Goal: Task Accomplishment & Management: Manage account settings

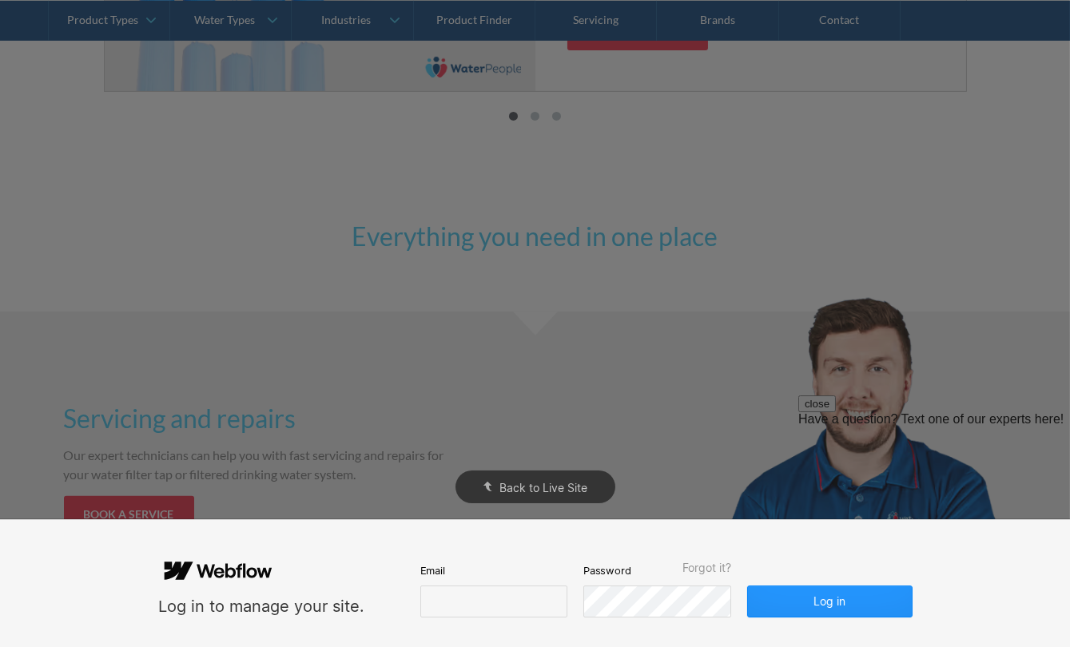
scroll to position [1525, 0]
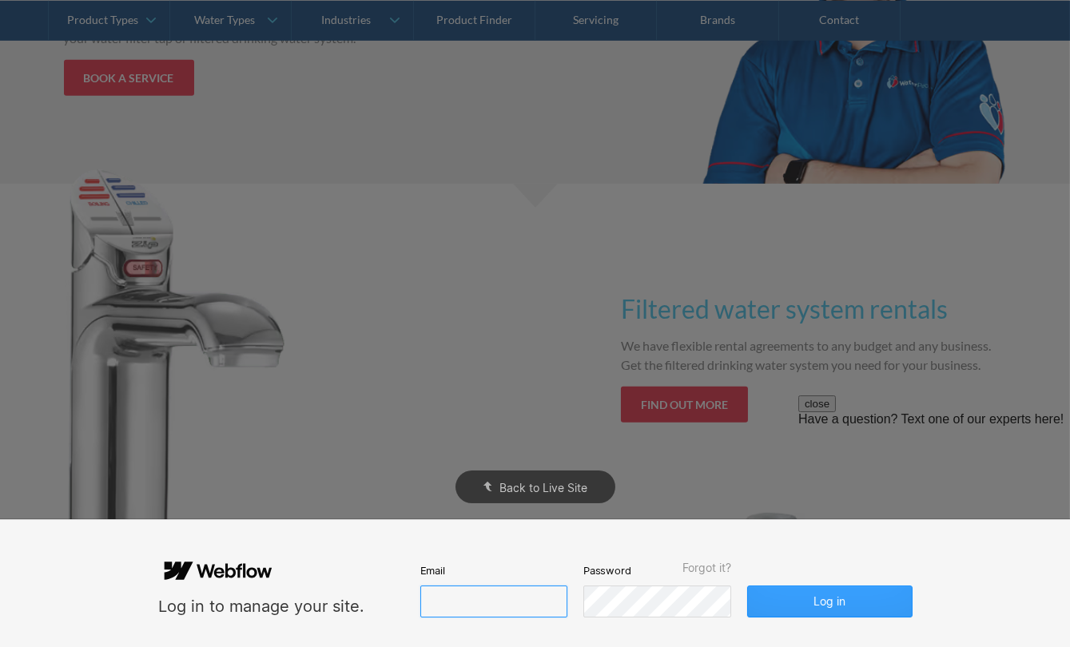
type input "john@waterpeople.com.au"
click at [821, 602] on button "Log in" at bounding box center [829, 602] width 165 height 32
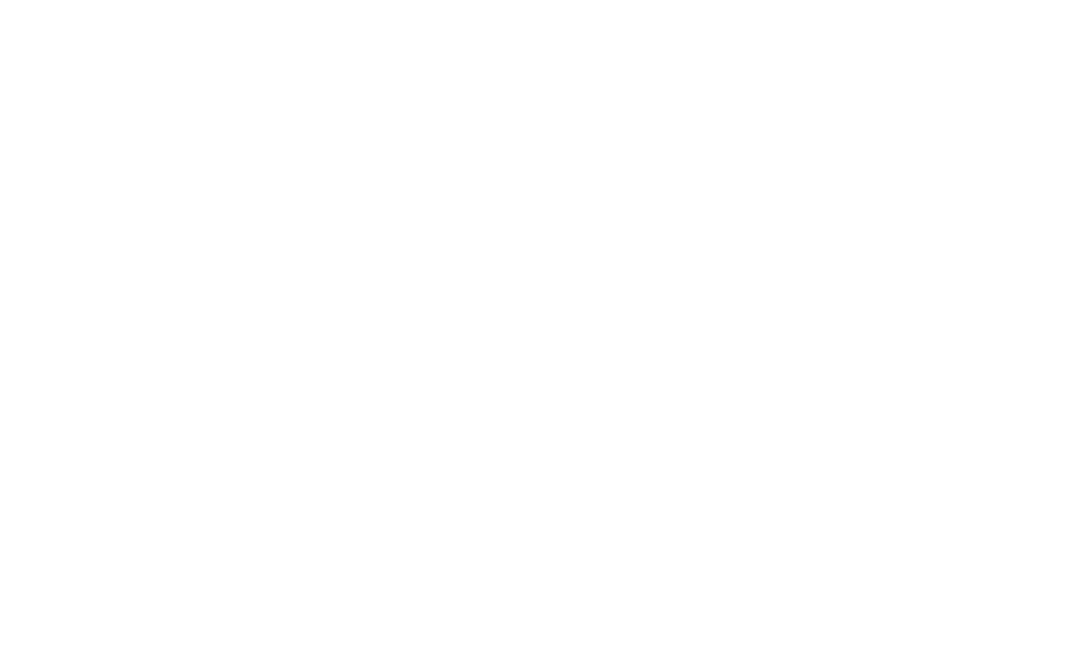
scroll to position [0, 0]
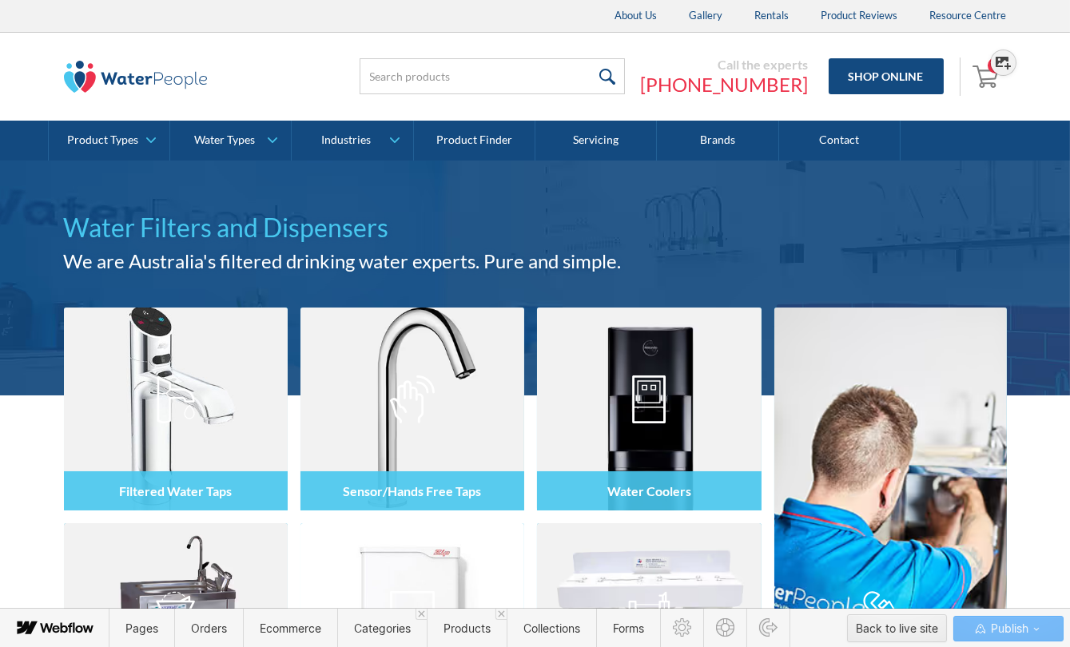
click at [984, 81] on img "Open cart" at bounding box center [987, 76] width 30 height 26
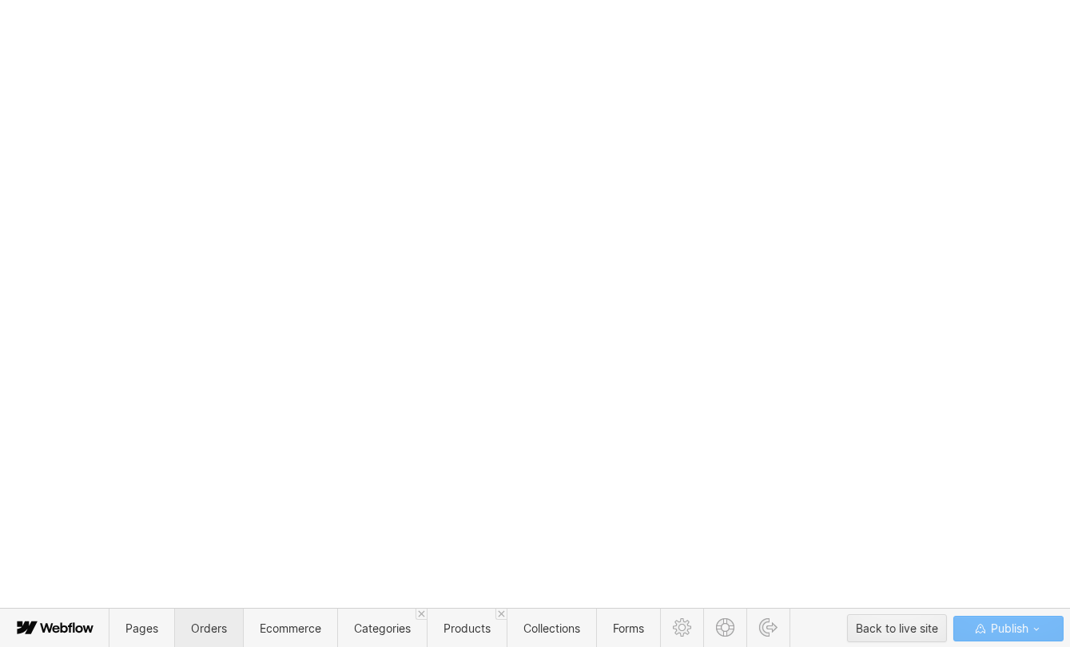
click at [209, 618] on span "Orders" at bounding box center [208, 628] width 69 height 39
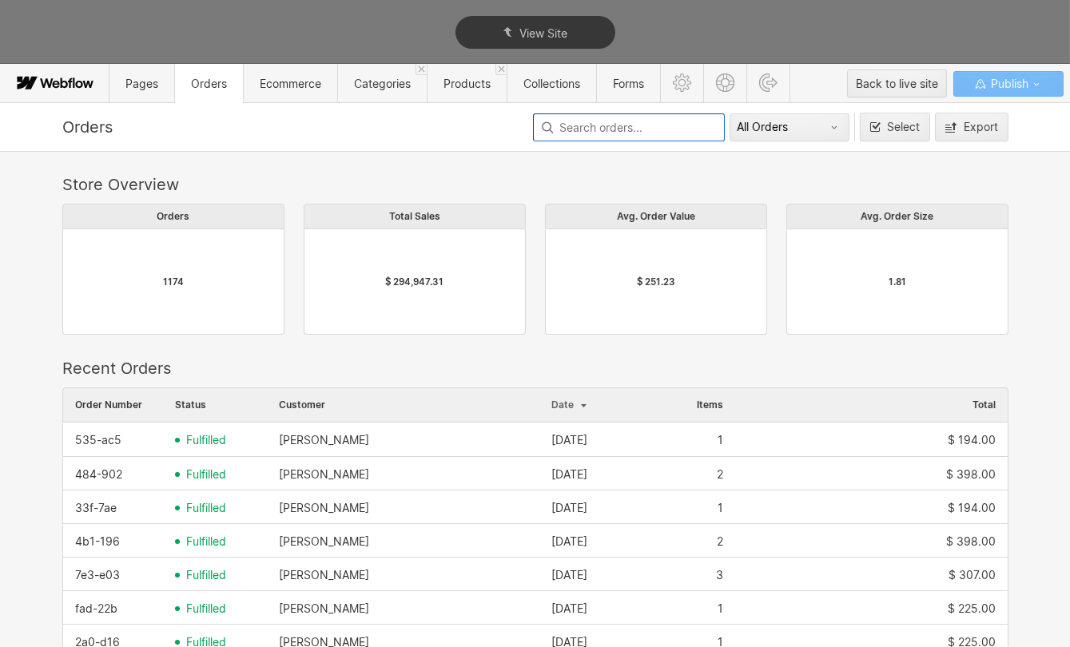
scroll to position [863, 935]
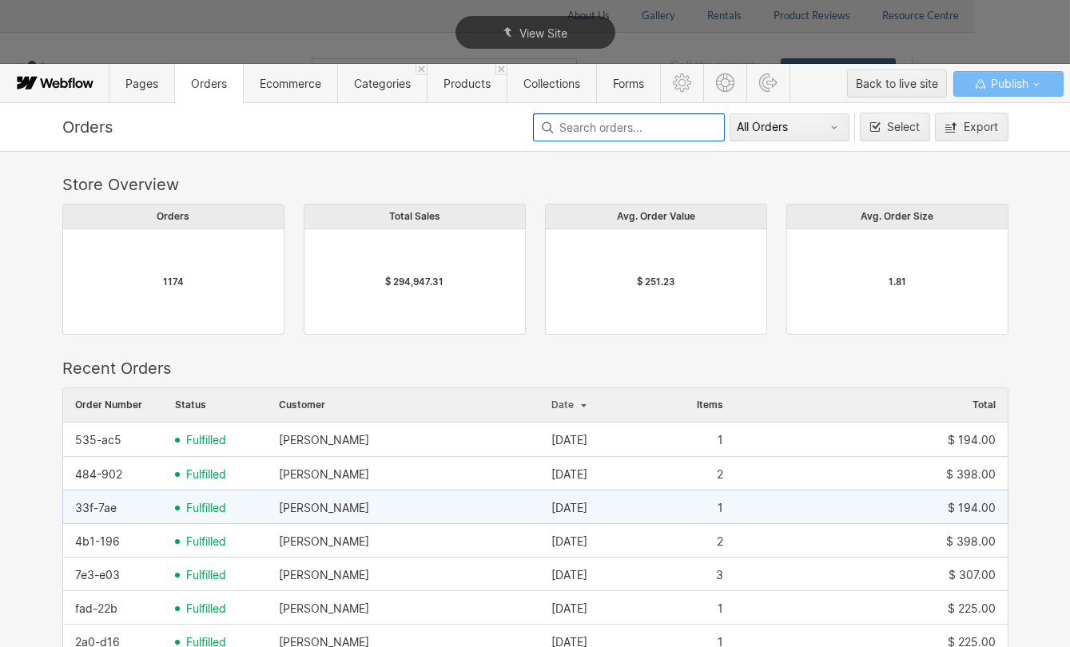
click at [197, 503] on span "fulfilled" at bounding box center [206, 508] width 40 height 13
